Goal: Register for event/course: Sign up to attend an event or enroll in a course

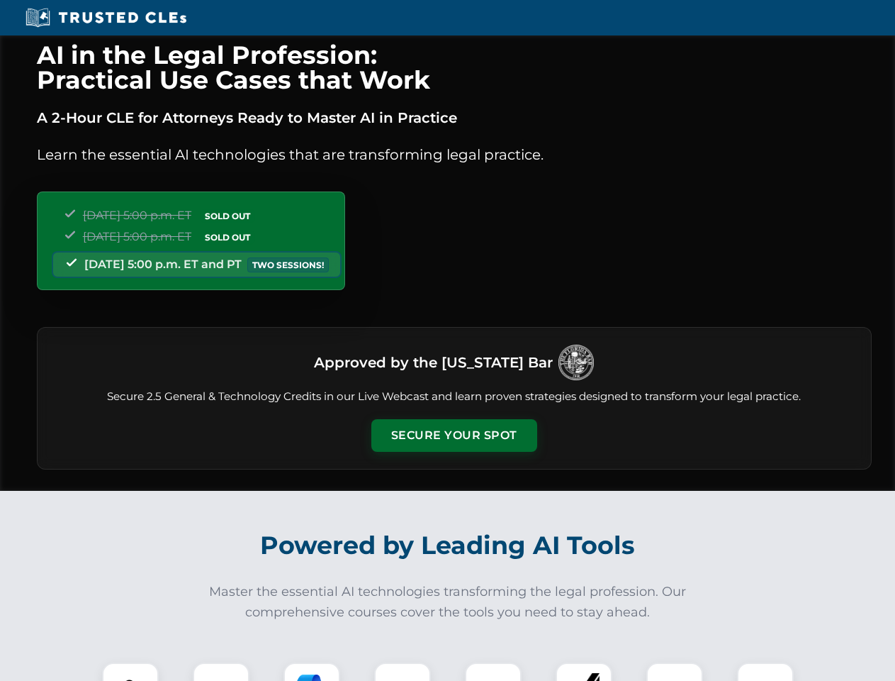
click at [454, 435] on button "Secure Your Spot" at bounding box center [455, 435] width 166 height 33
click at [130, 671] on img at bounding box center [130, 690] width 41 height 41
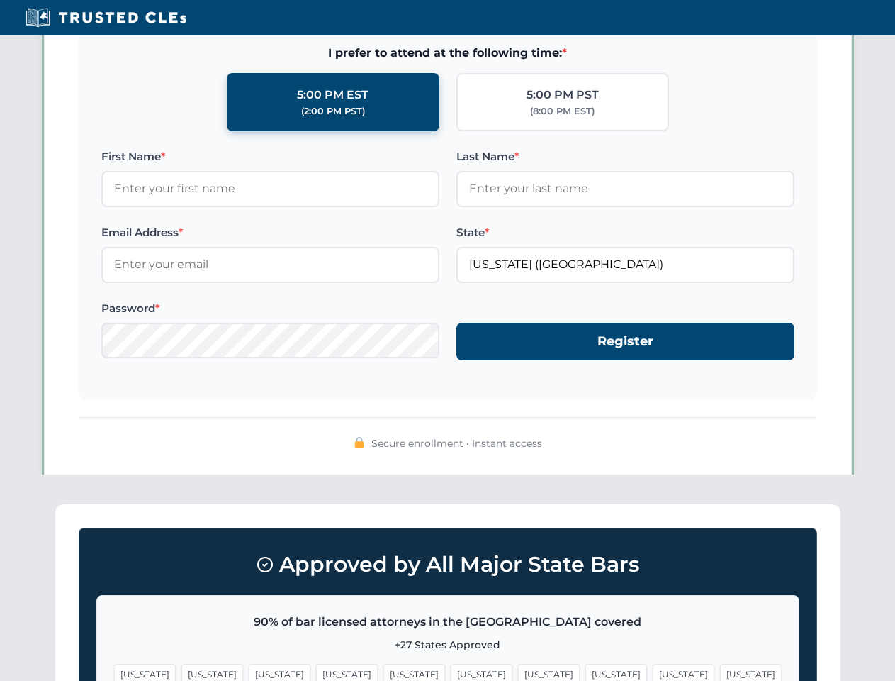
click at [518, 671] on span "[US_STATE]" at bounding box center [549, 674] width 62 height 21
click at [653, 671] on span "[US_STATE]" at bounding box center [684, 674] width 62 height 21
